Goal: Task Accomplishment & Management: Use online tool/utility

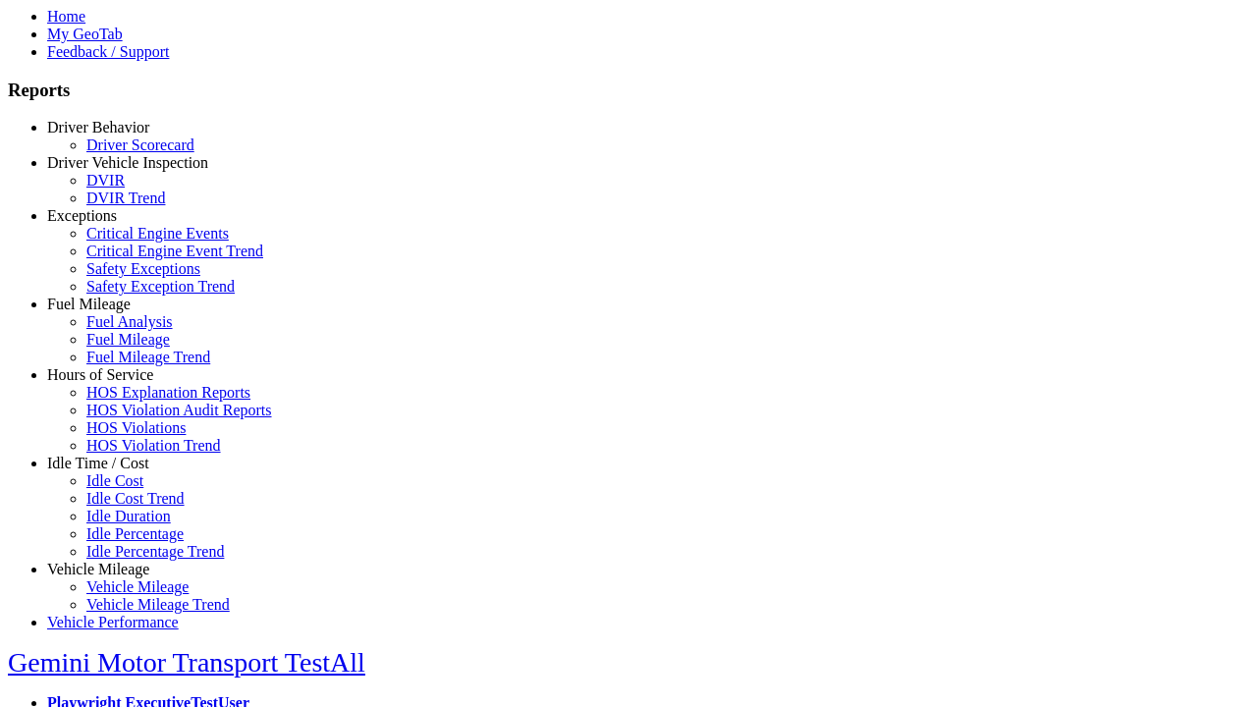
click at [113, 383] on link "Hours of Service" at bounding box center [100, 374] width 106 height 17
click at [128, 401] on link "HOS Explanation Reports" at bounding box center [168, 392] width 164 height 17
